Goal: Task Accomplishment & Management: Use online tool/utility

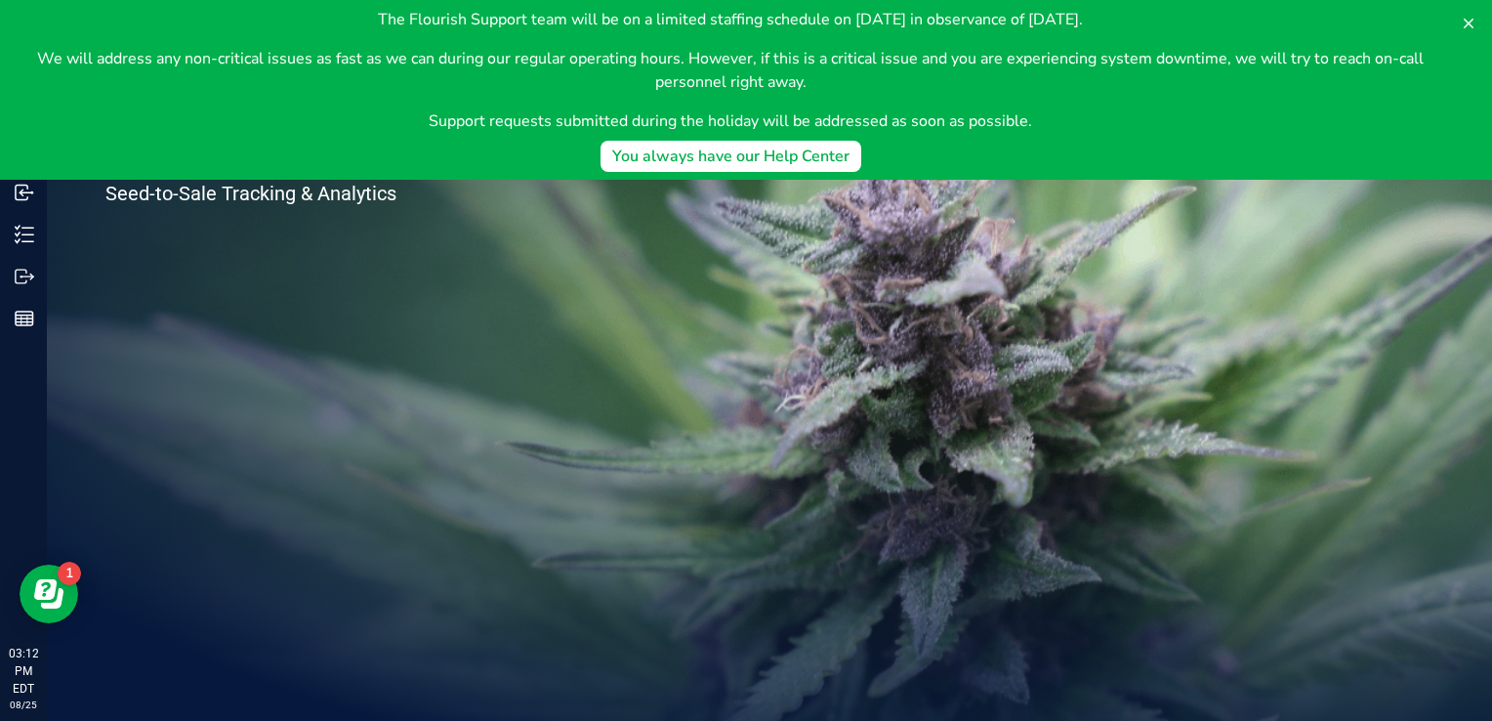
click at [647, 415] on div "Welcome to Flourish Software Seed-to-Sale Tracking & Analytics" at bounding box center [769, 384] width 1445 height 674
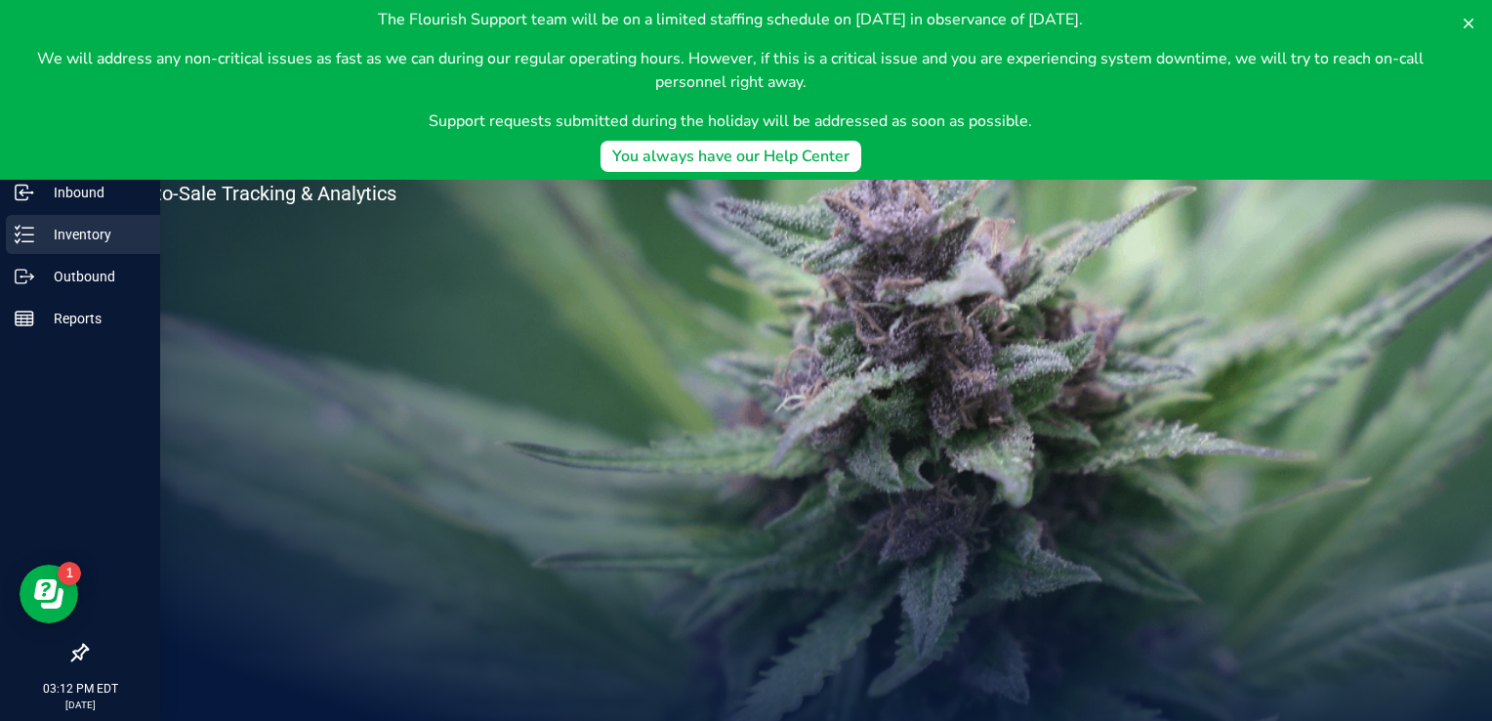
click at [74, 221] on div "Inventory" at bounding box center [83, 234] width 154 height 39
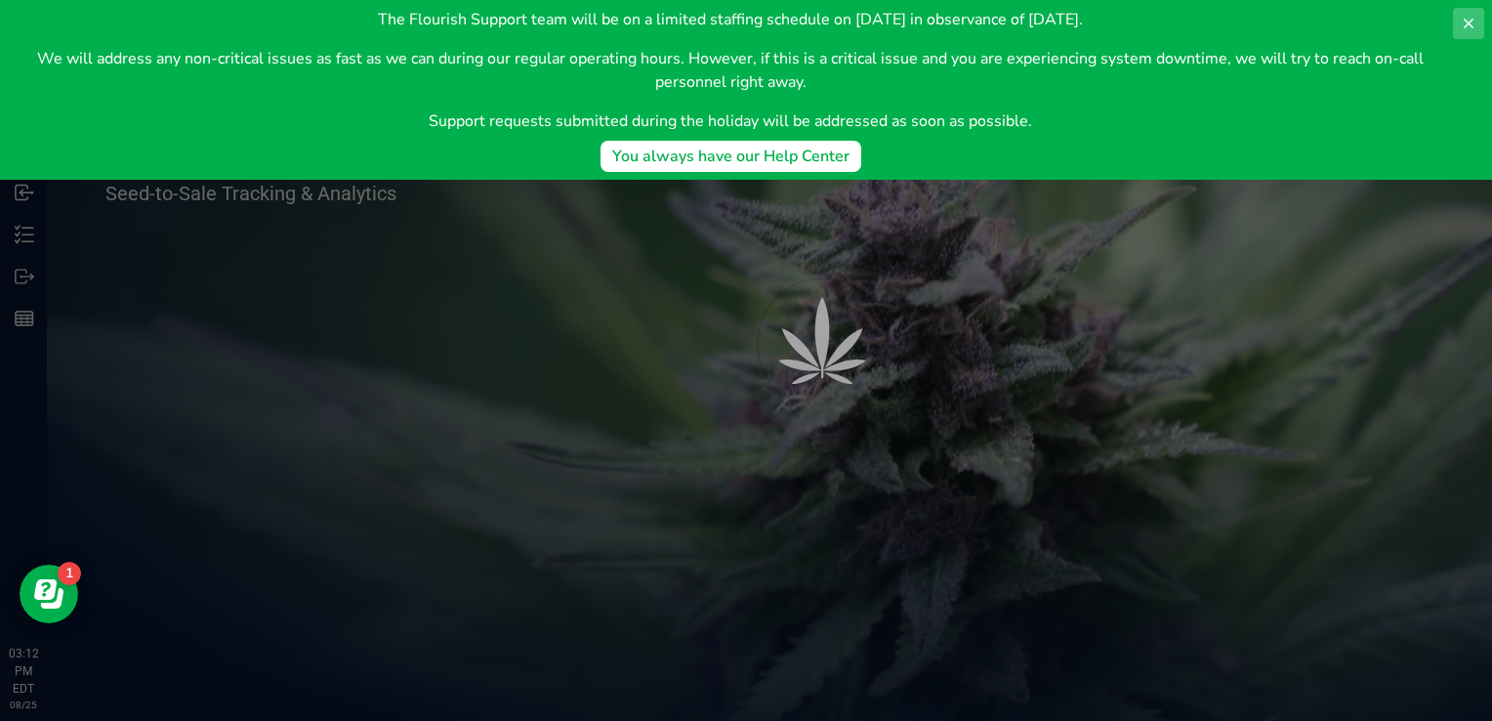
click at [1471, 19] on icon at bounding box center [1469, 24] width 16 height 16
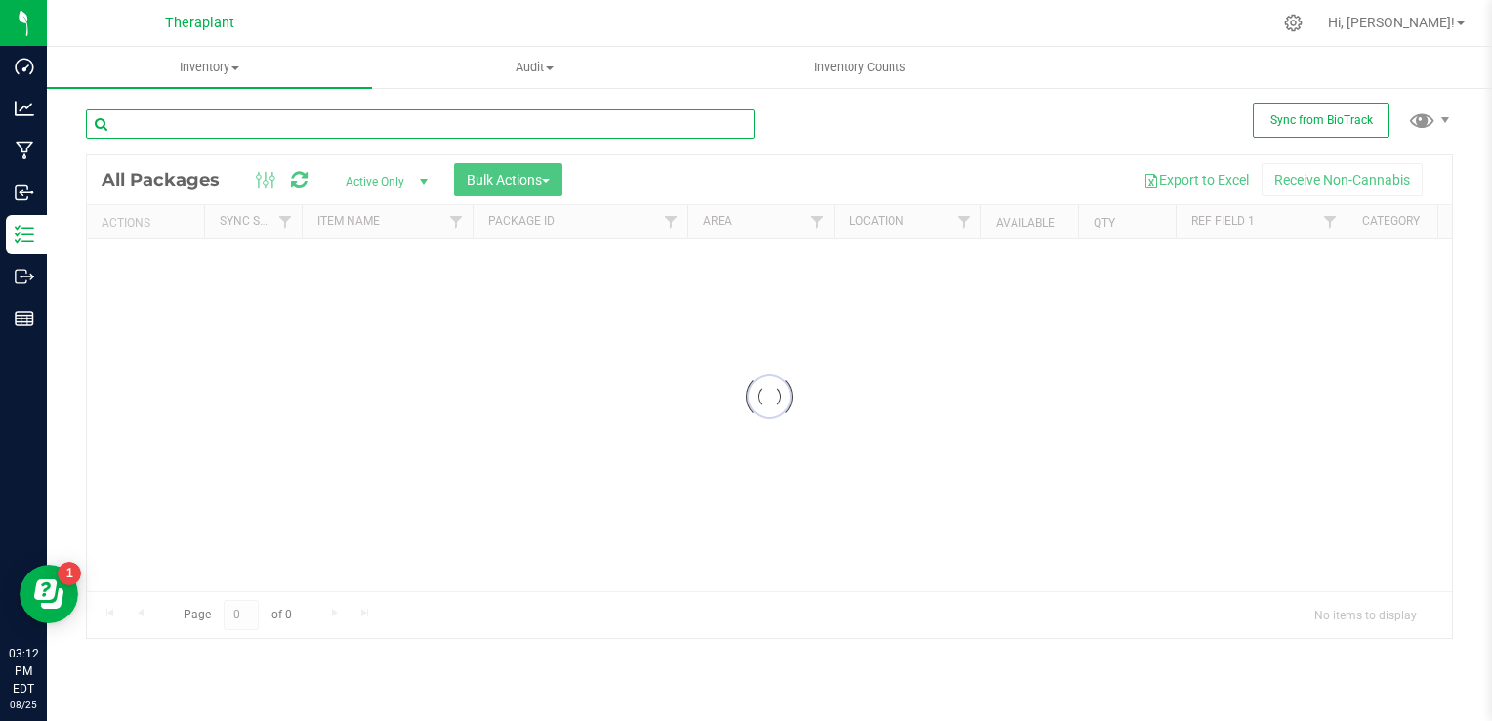
click at [364, 120] on input "text" at bounding box center [420, 123] width 669 height 29
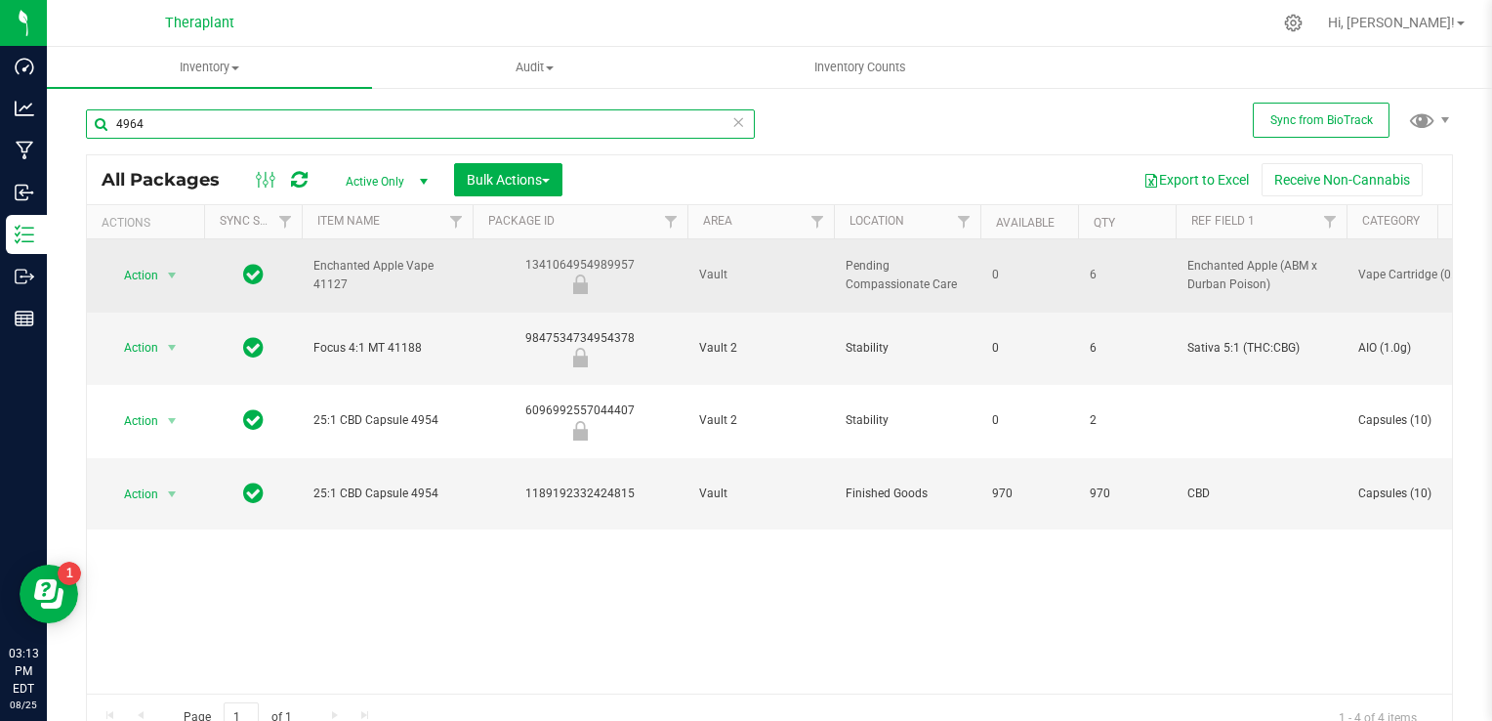
type input "4964"
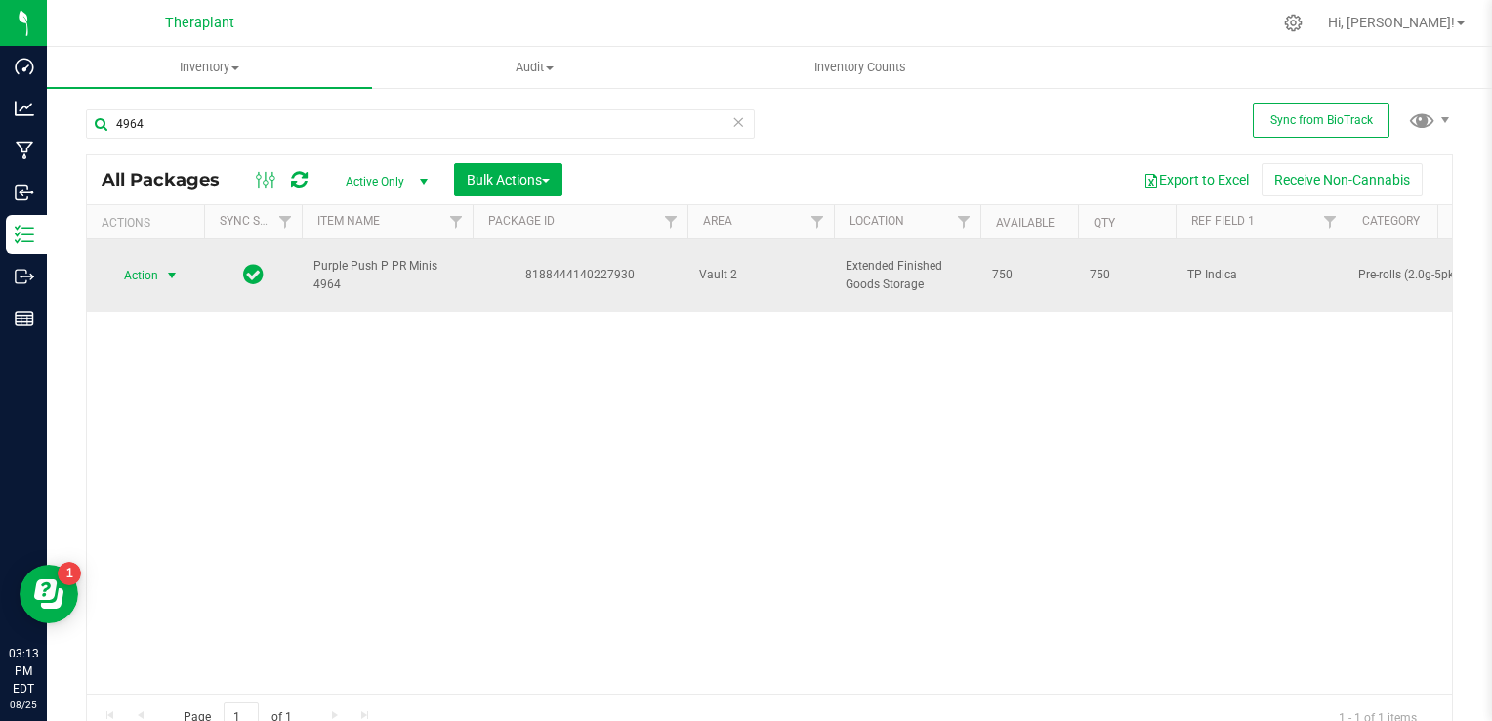
click at [151, 264] on span "Action" at bounding box center [132, 275] width 53 height 27
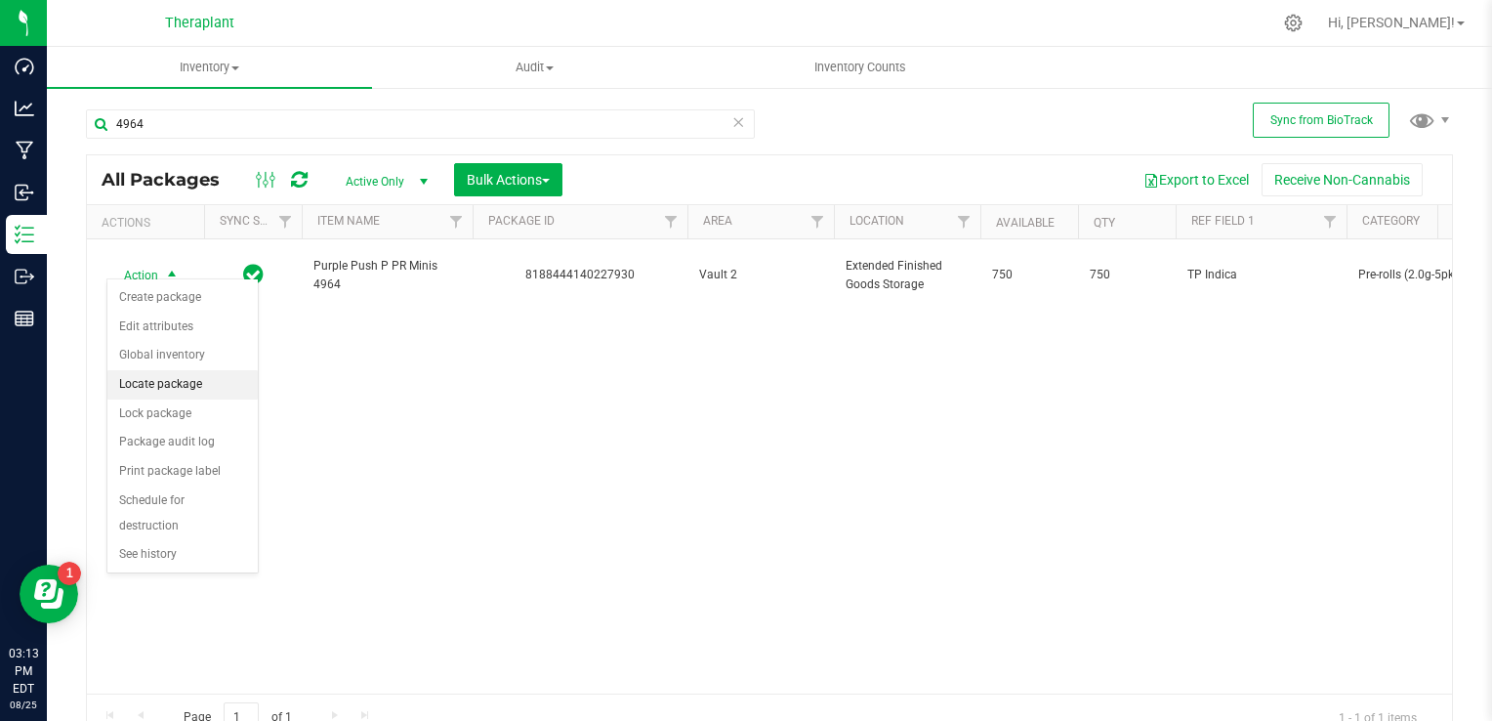
click at [179, 383] on li "Locate package" at bounding box center [182, 384] width 150 height 29
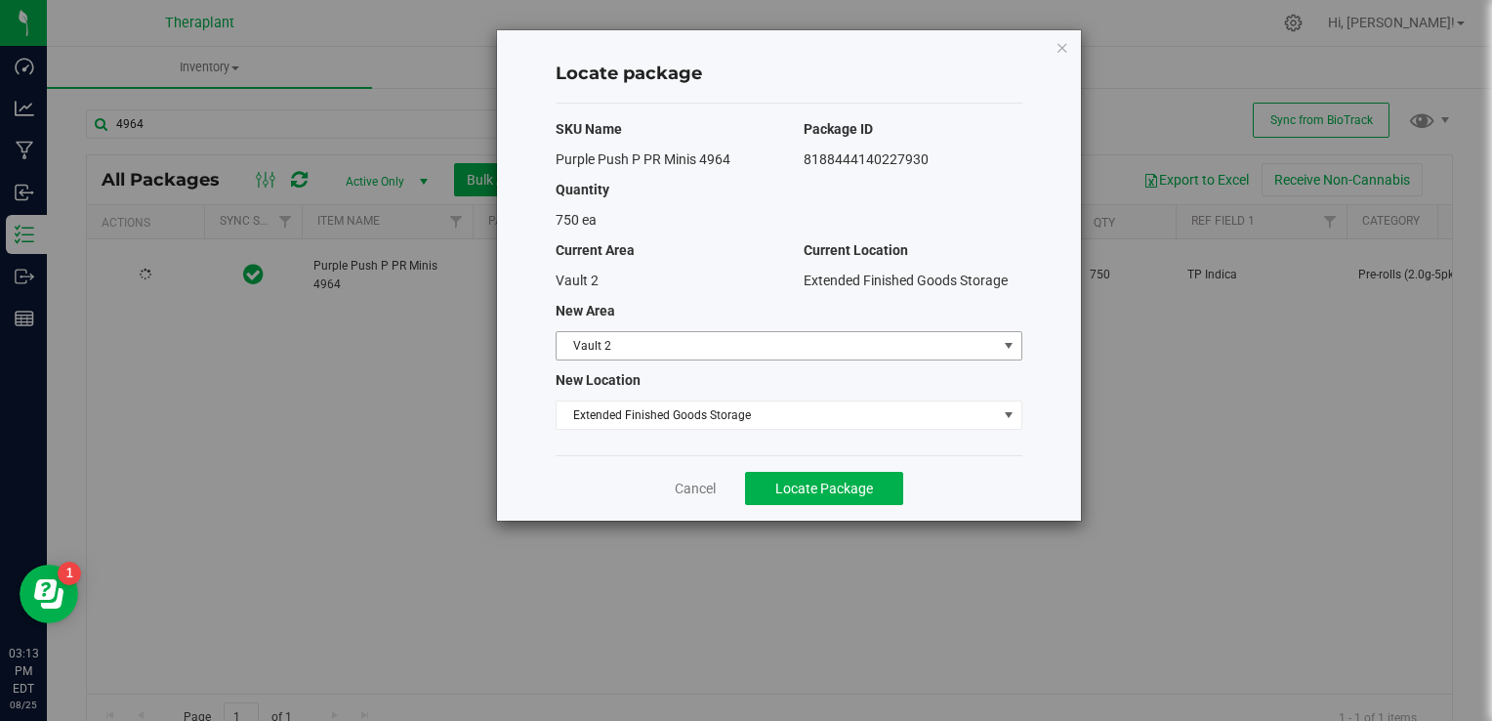
click at [745, 352] on span "Vault 2" at bounding box center [777, 345] width 440 height 27
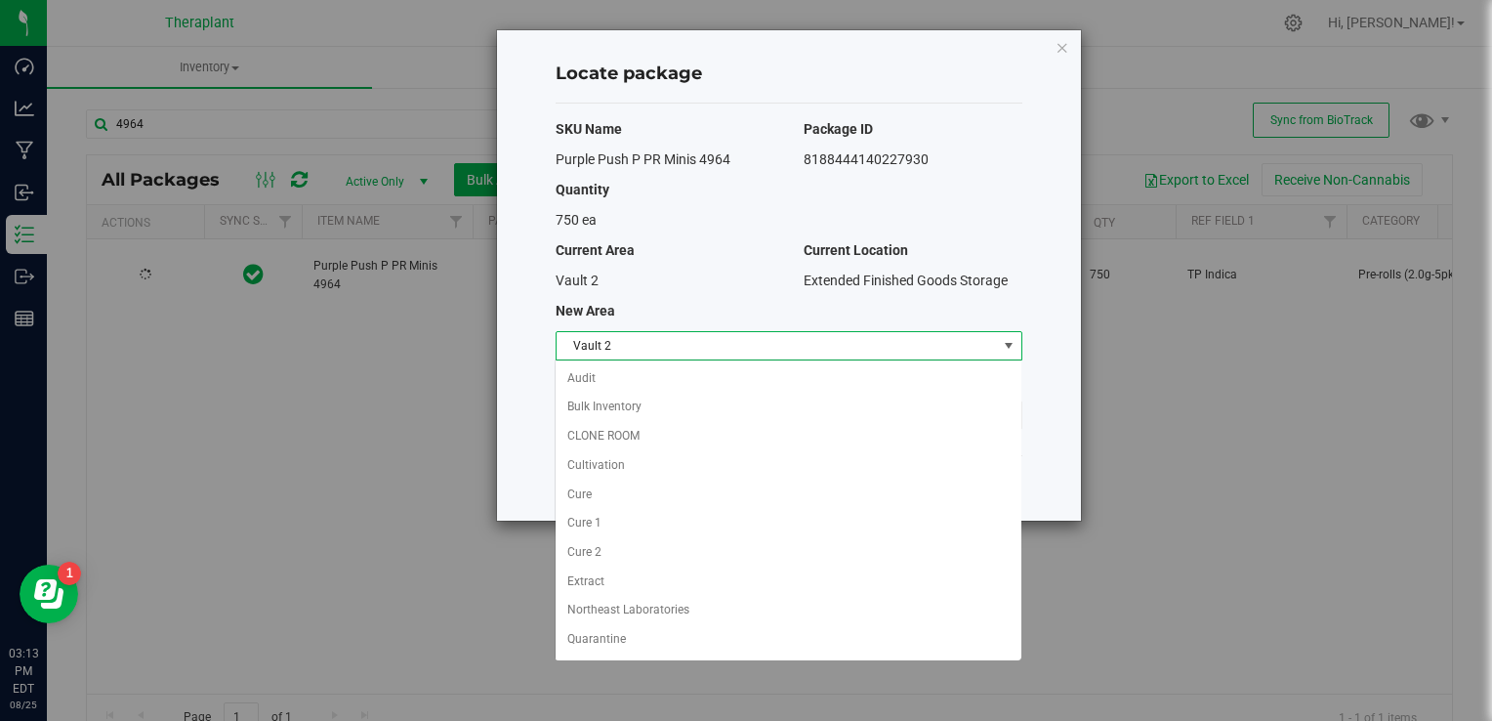
scroll to position [78, 0]
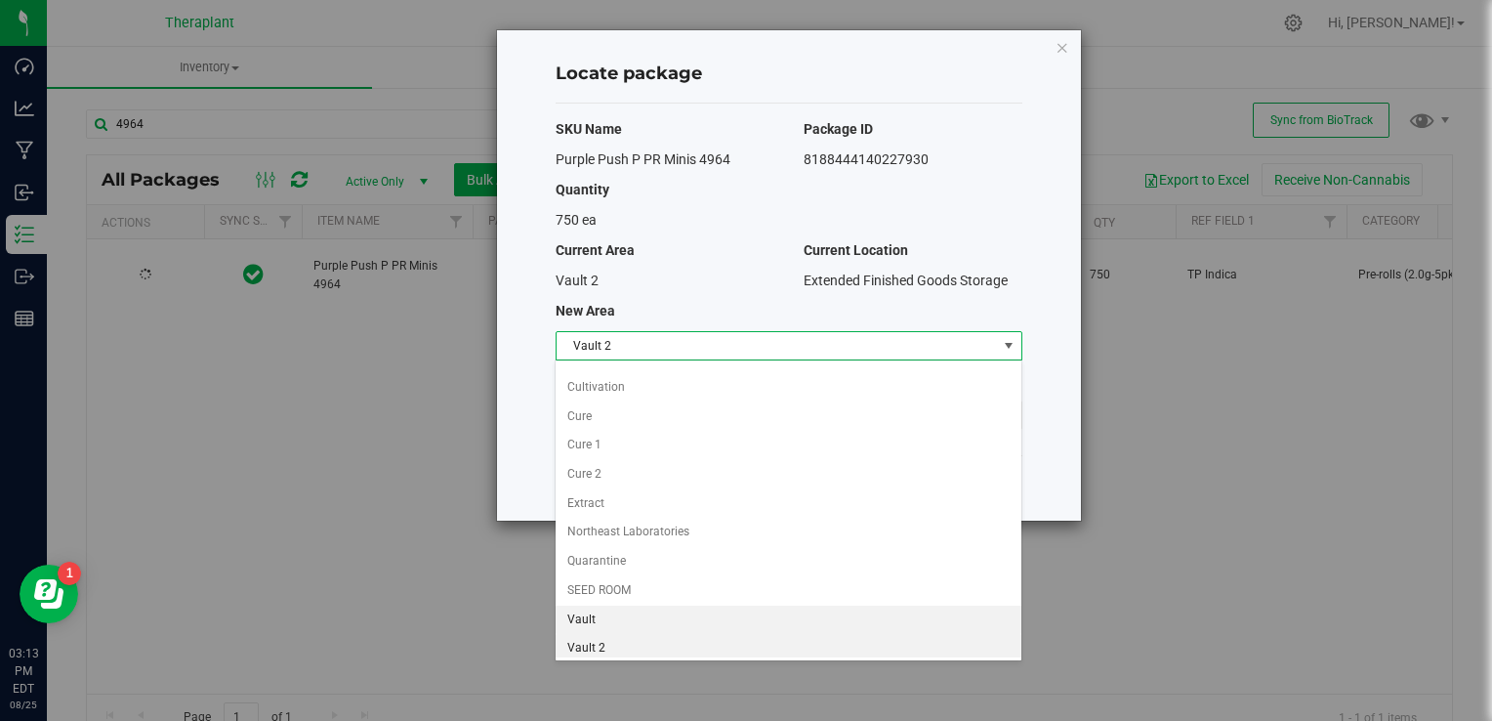
click at [646, 614] on li "Vault" at bounding box center [788, 619] width 465 height 29
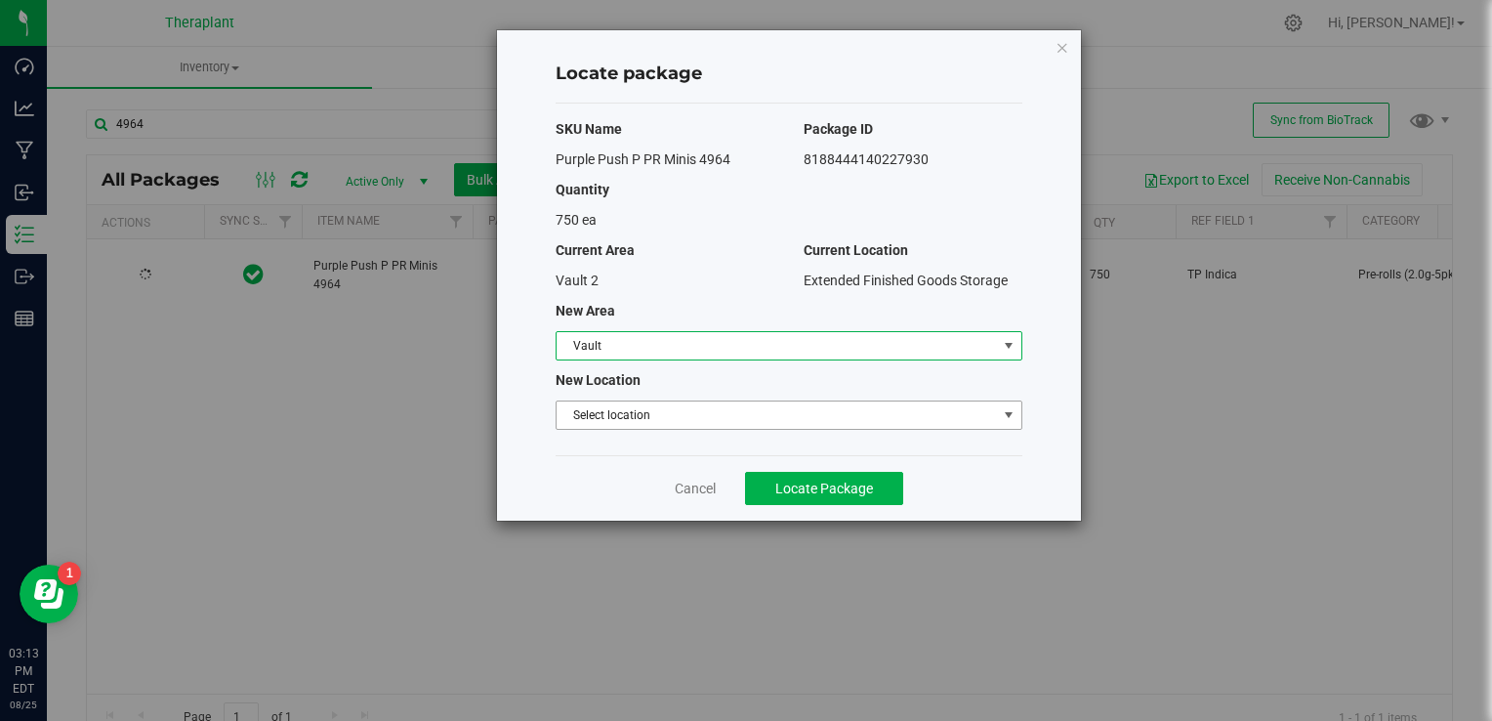
click at [683, 412] on span "Select location" at bounding box center [777, 414] width 440 height 27
drag, startPoint x: 747, startPoint y: 244, endPoint x: 769, endPoint y: 210, distance: 40.9
click at [763, 217] on div "Locate package SKU Name Package ID Purple Push P PR Minis 4964 8188444140227930…" at bounding box center [789, 275] width 584 height 490
click at [1067, 49] on icon "button" at bounding box center [1063, 46] width 14 height 23
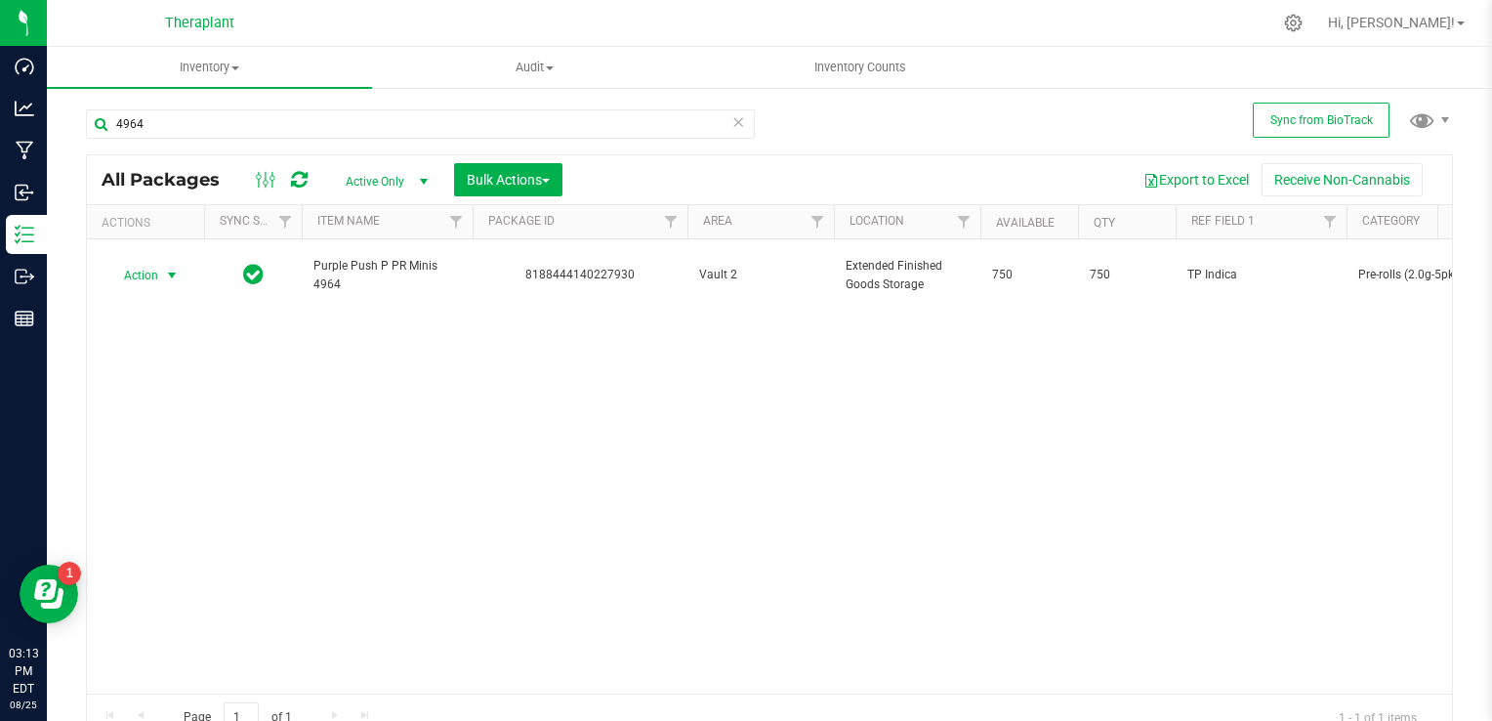
click at [171, 268] on span "select" at bounding box center [172, 276] width 16 height 16
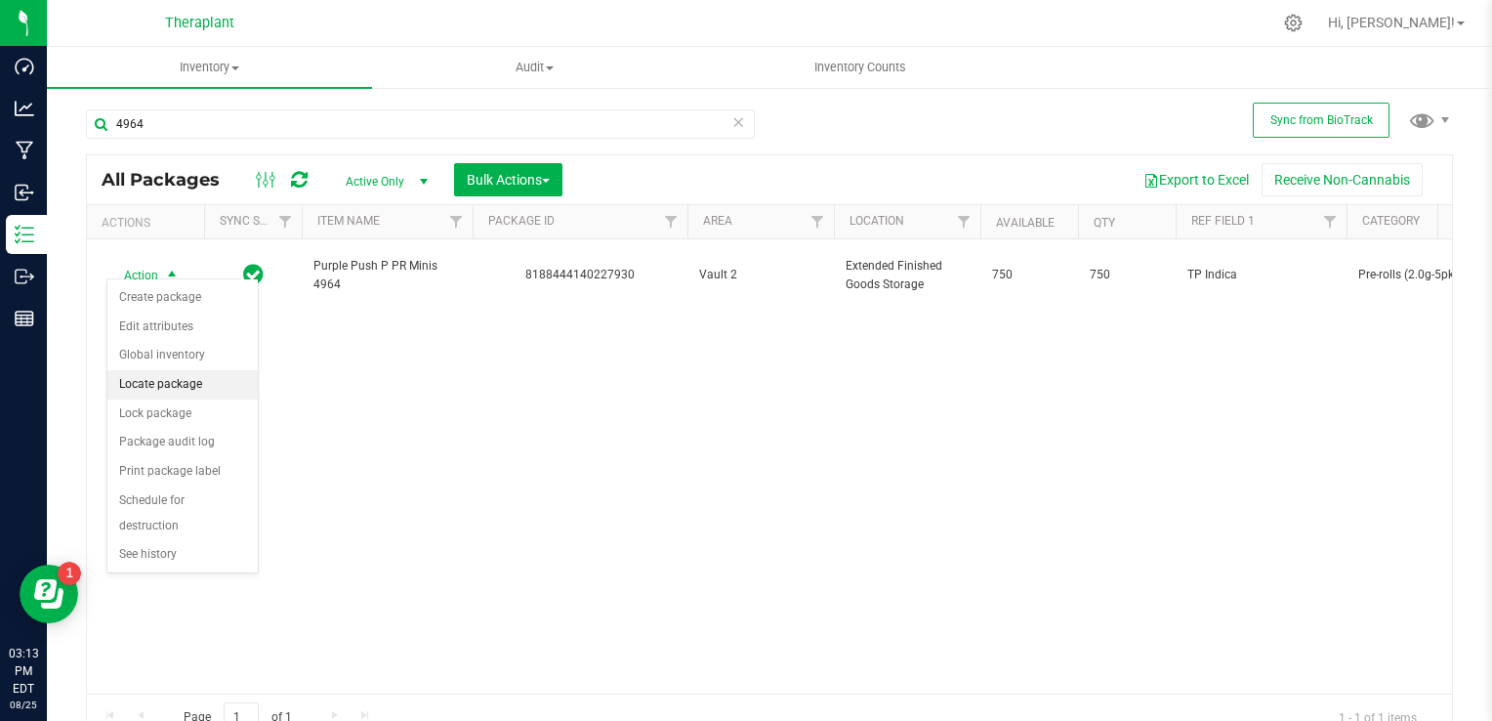
click at [192, 377] on li "Locate package" at bounding box center [182, 384] width 150 height 29
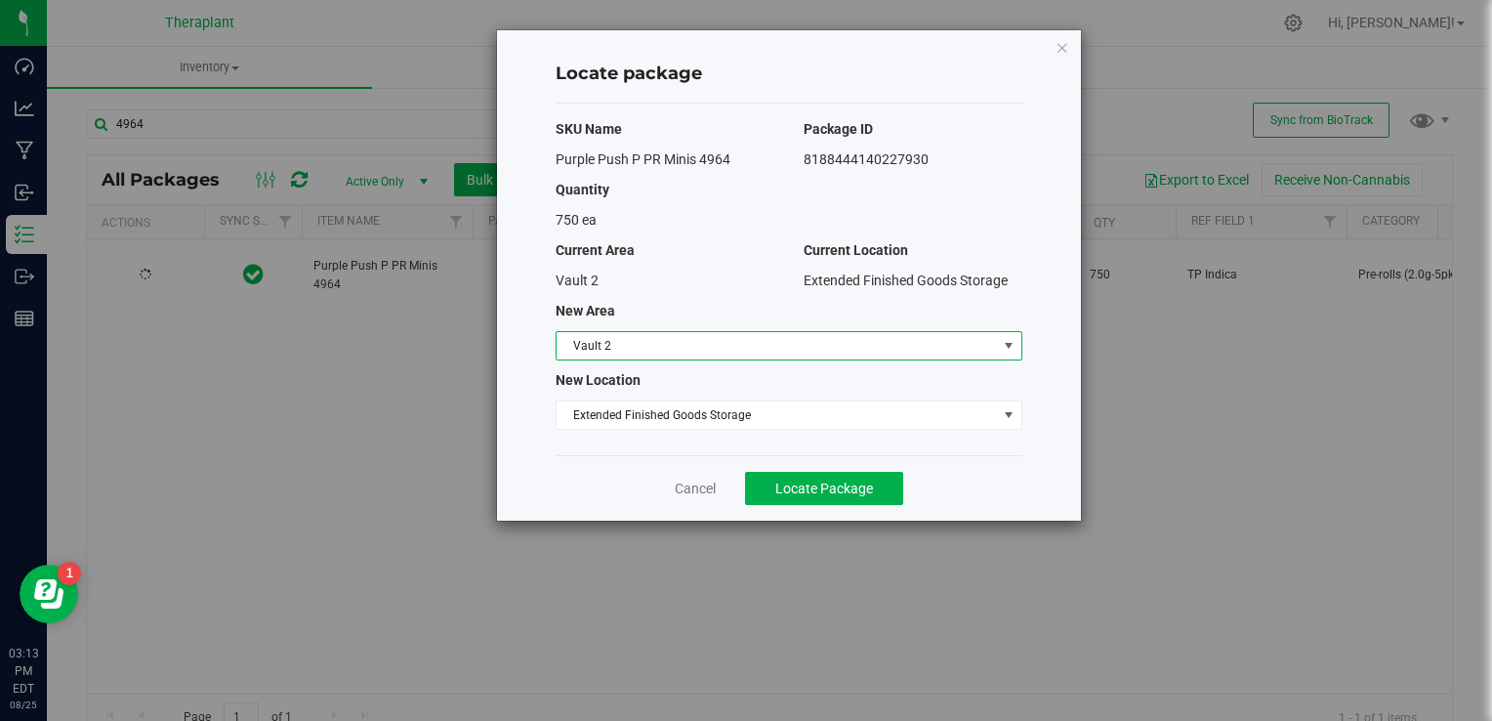
click at [680, 351] on span "Vault 2" at bounding box center [777, 345] width 440 height 27
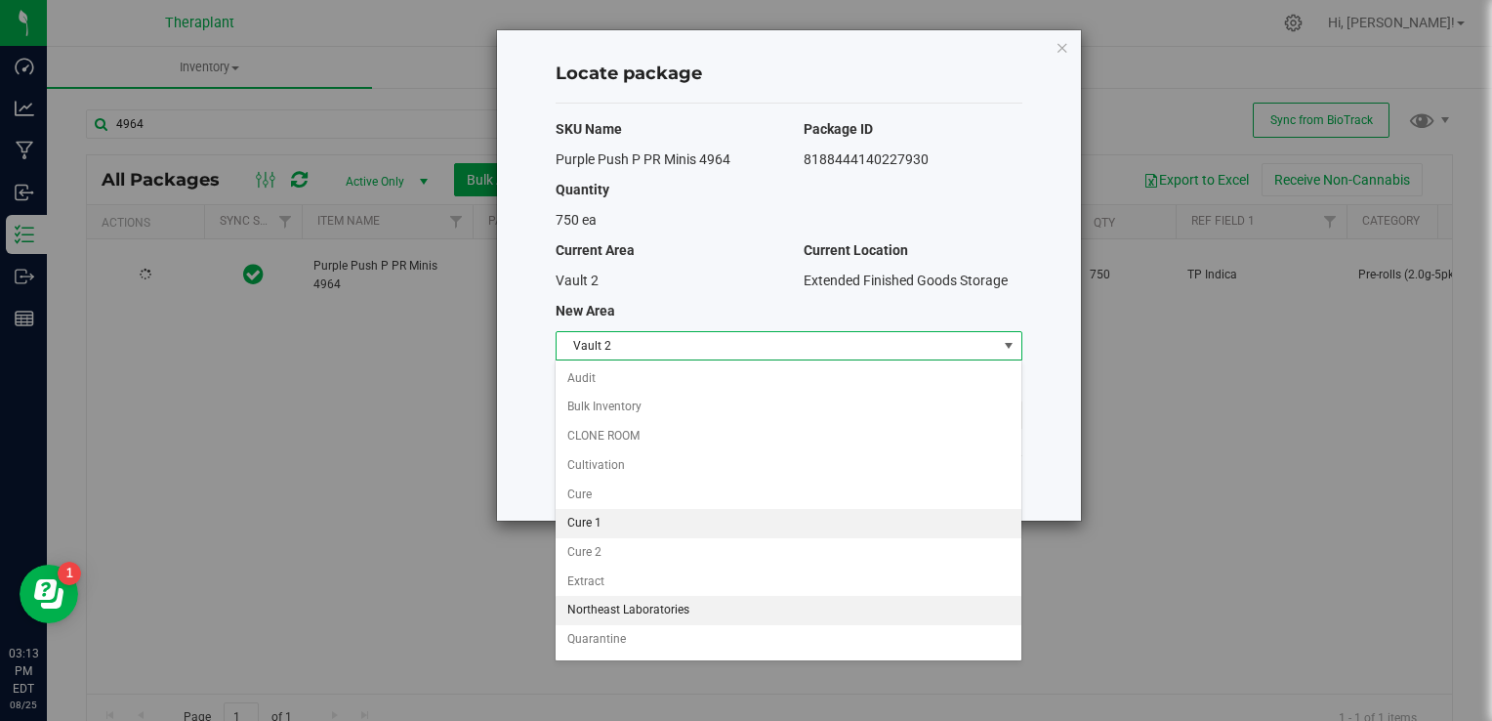
scroll to position [78, 0]
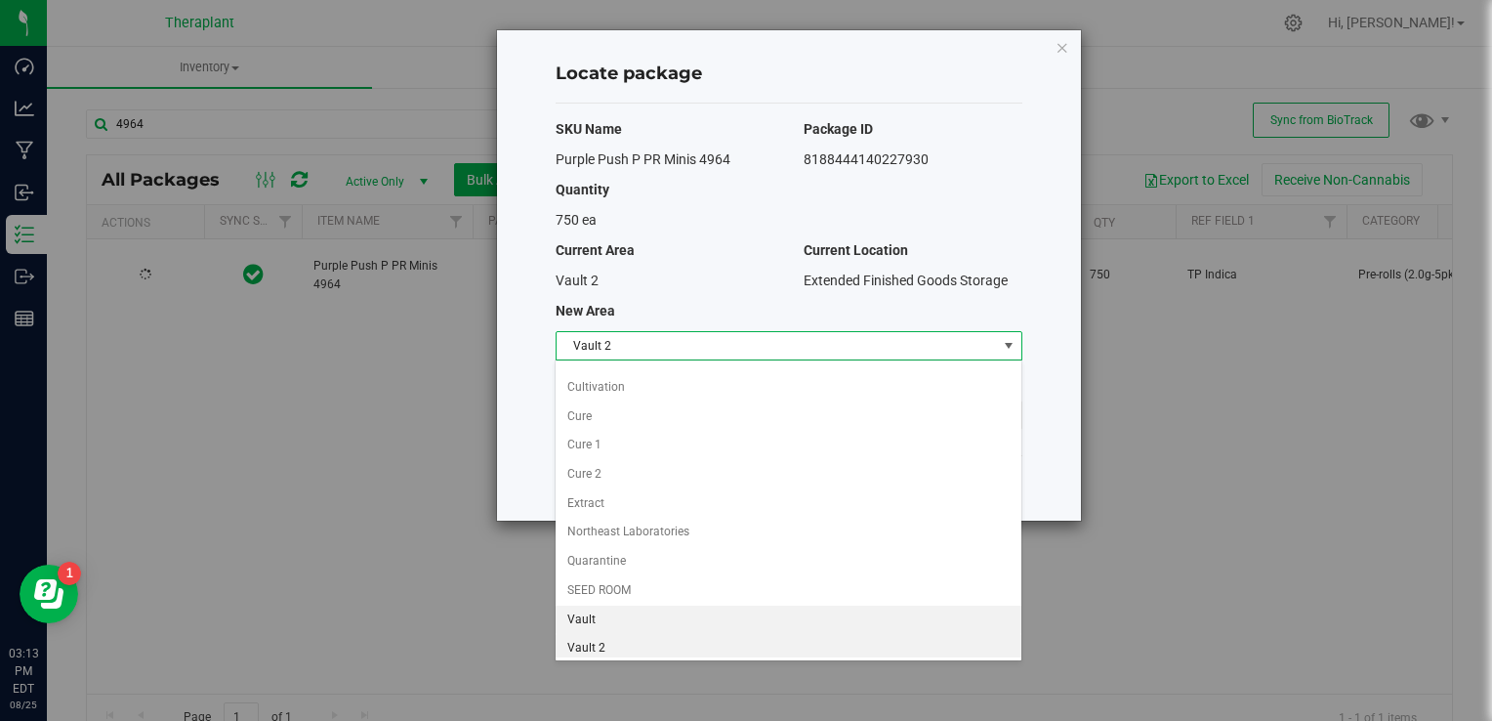
click at [582, 607] on li "Vault" at bounding box center [788, 619] width 465 height 29
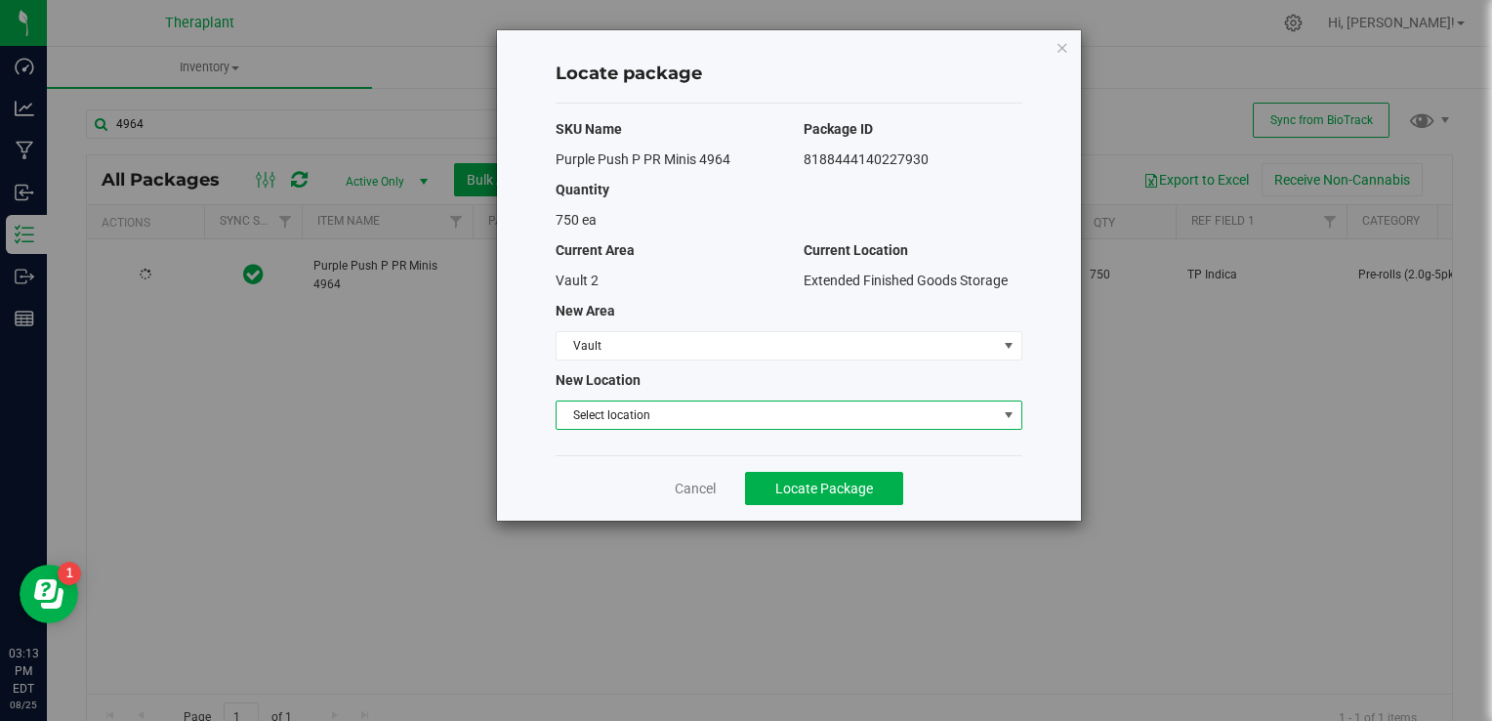
click at [655, 404] on span "Select location" at bounding box center [777, 414] width 440 height 27
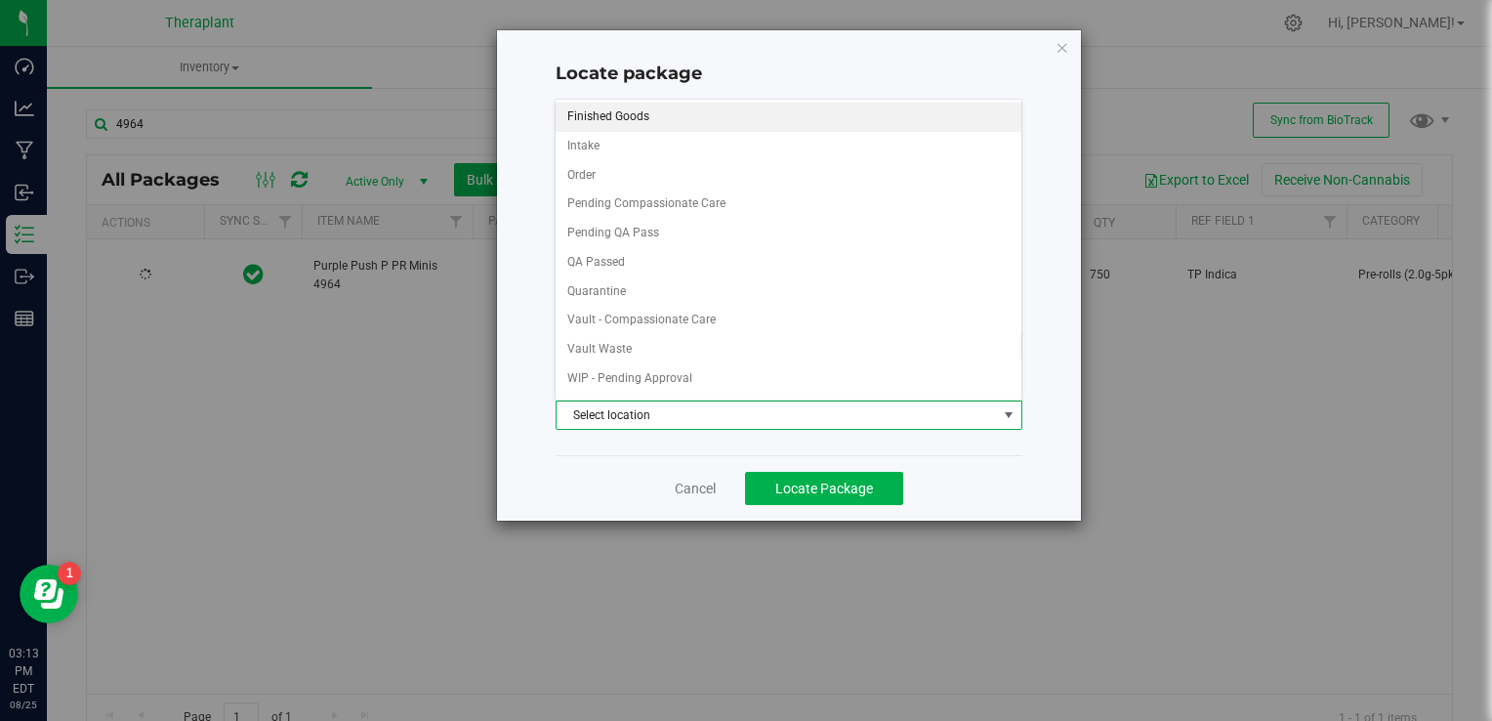
drag, startPoint x: 655, startPoint y: 112, endPoint x: 653, endPoint y: 123, distance: 10.9
click at [655, 113] on li "Finished Goods" at bounding box center [788, 117] width 465 height 29
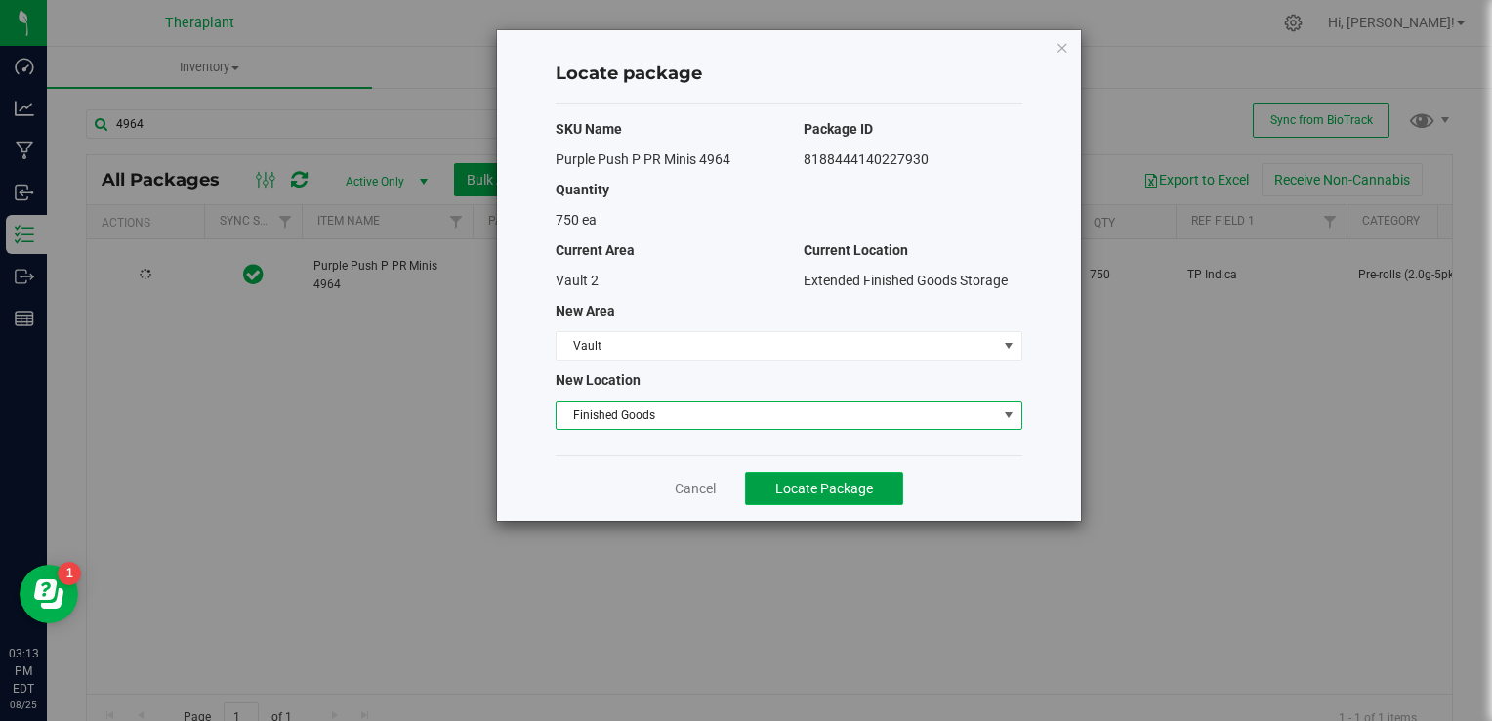
click at [849, 490] on span "Locate Package" at bounding box center [824, 488] width 98 height 16
